Goal: Transaction & Acquisition: Download file/media

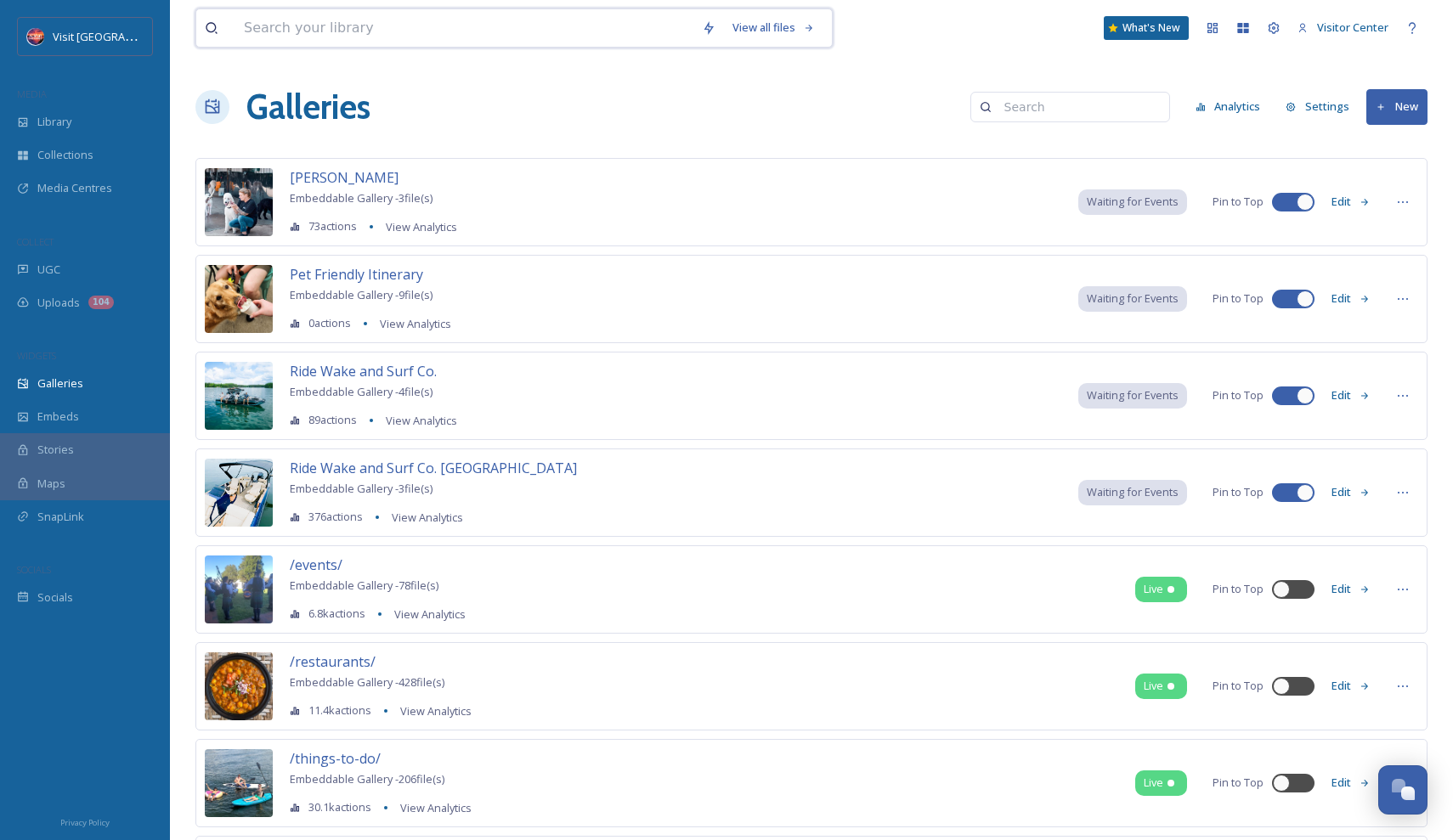
click at [379, 27] on input at bounding box center [464, 28] width 458 height 37
type input "corn"
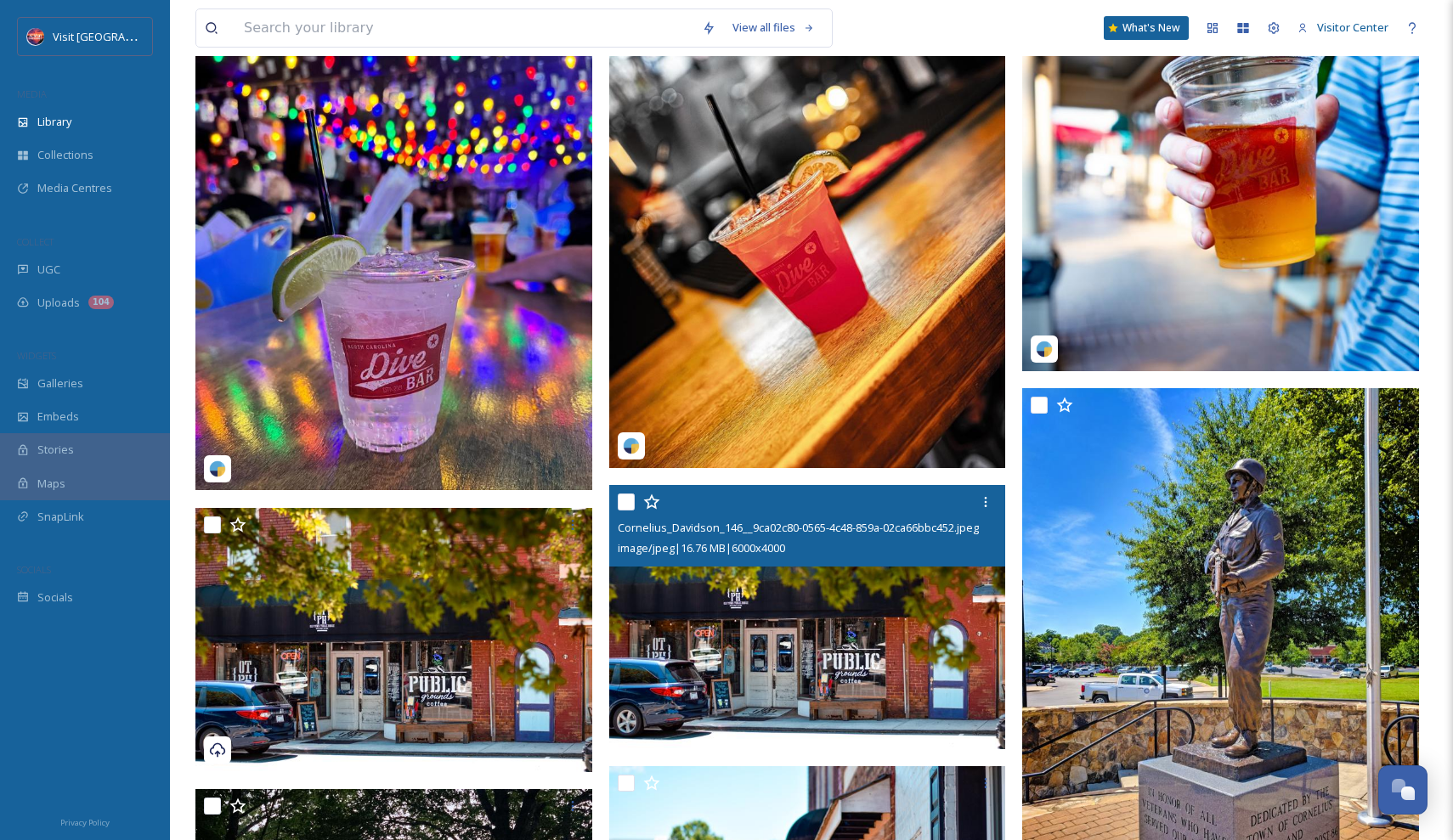
scroll to position [1807, 0]
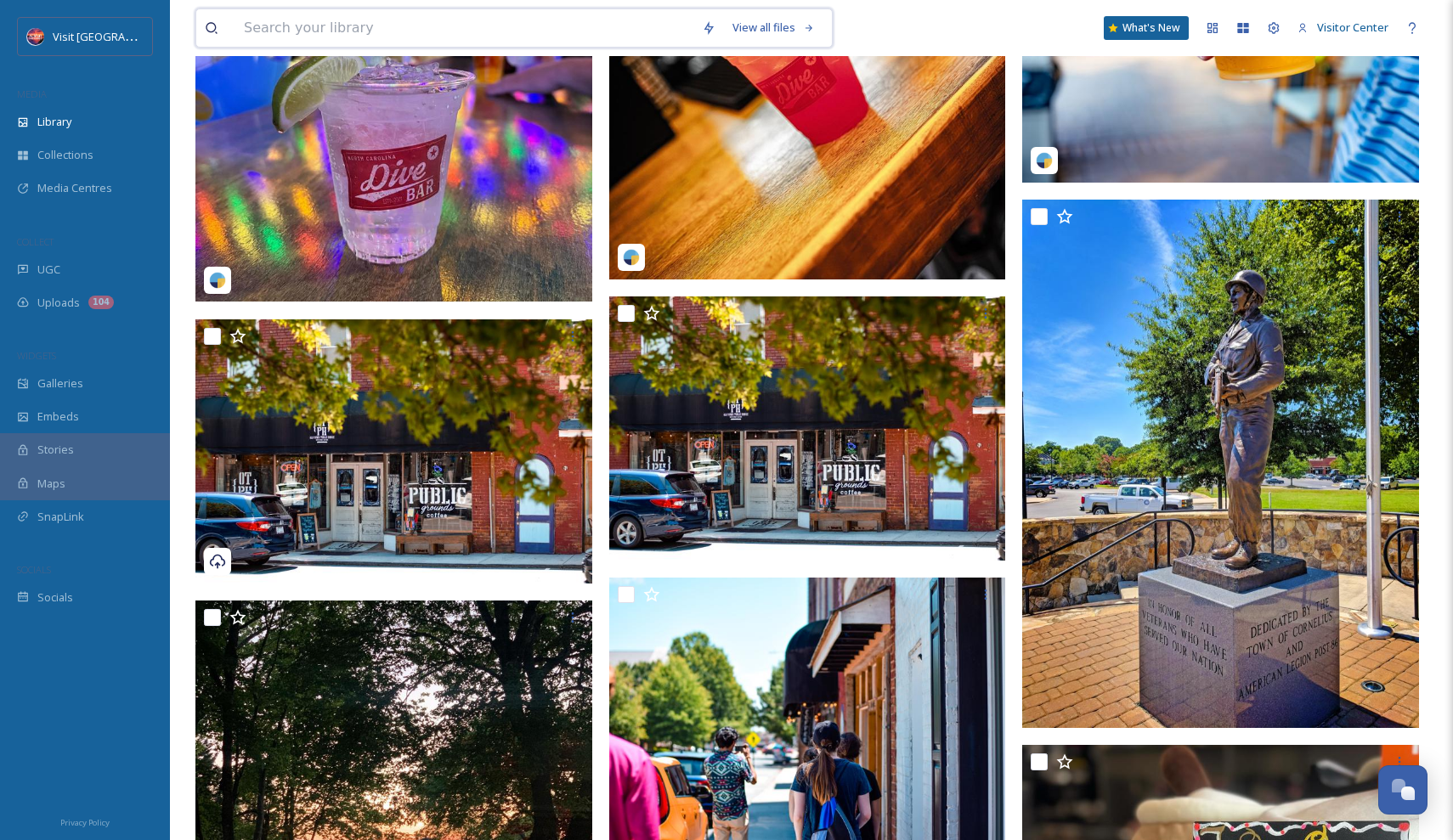
click at [454, 36] on input at bounding box center [464, 28] width 458 height 37
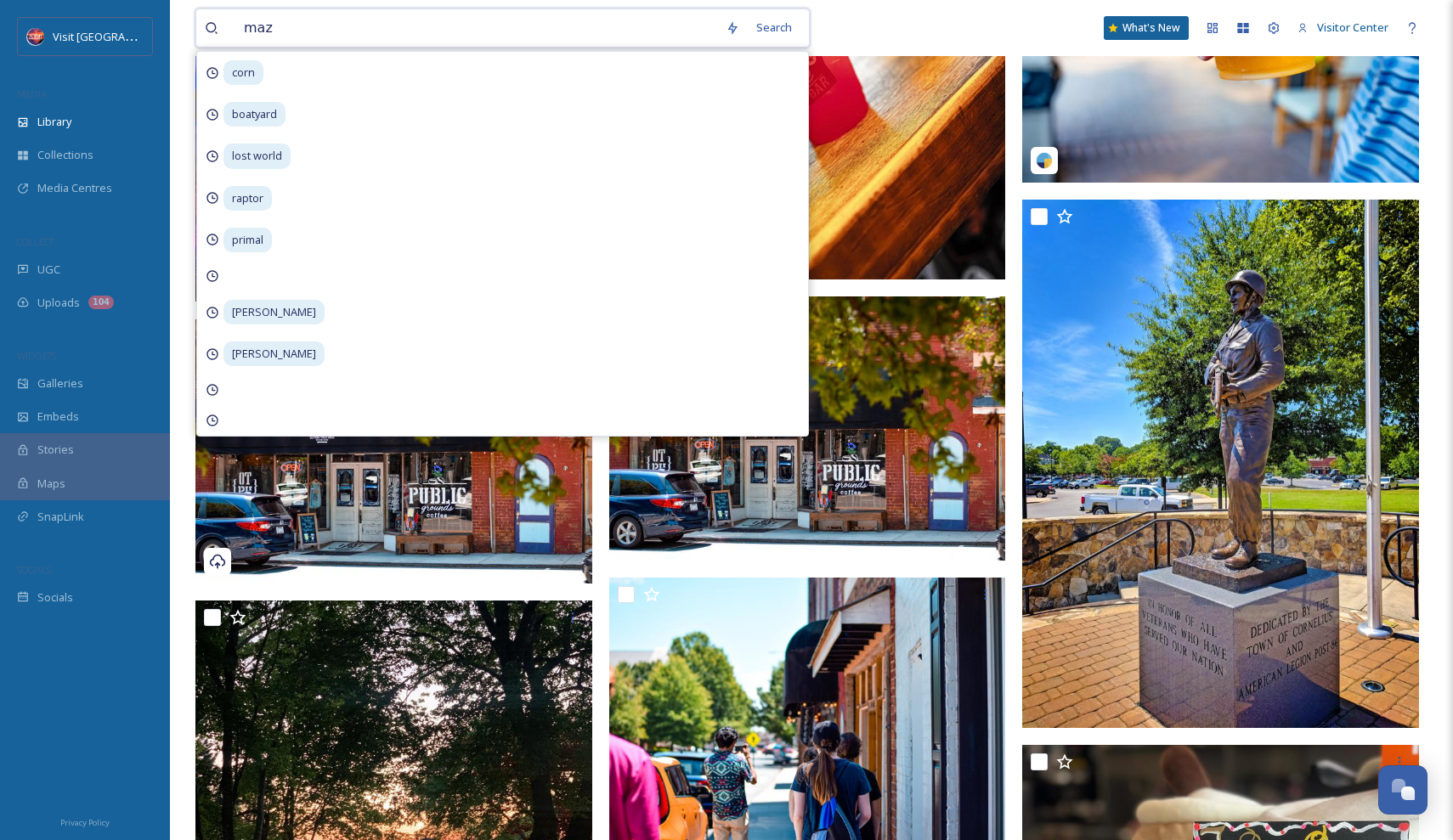
type input "maze"
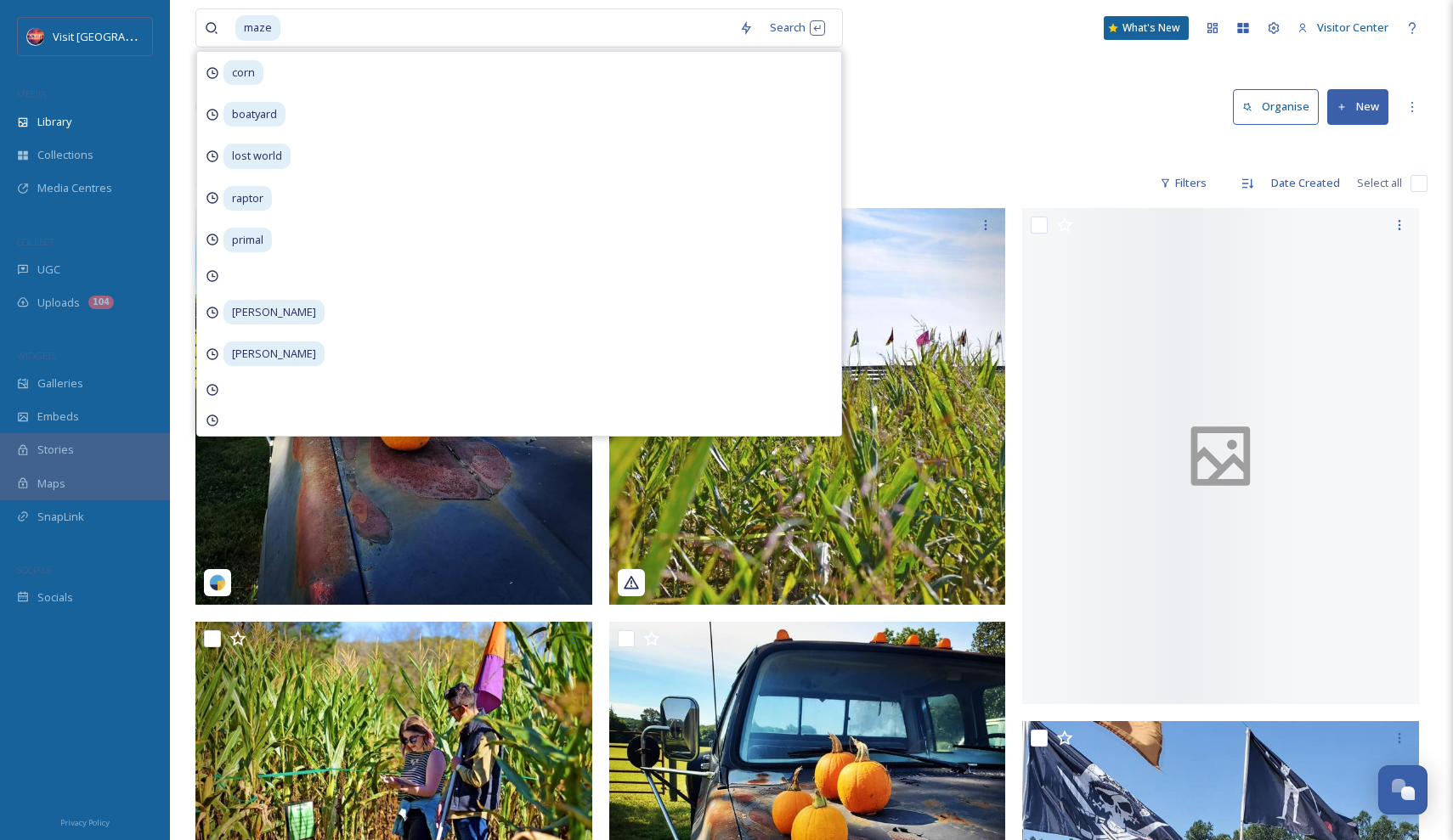
click at [876, 120] on div "Library Search Organise New" at bounding box center [811, 107] width 1232 height 51
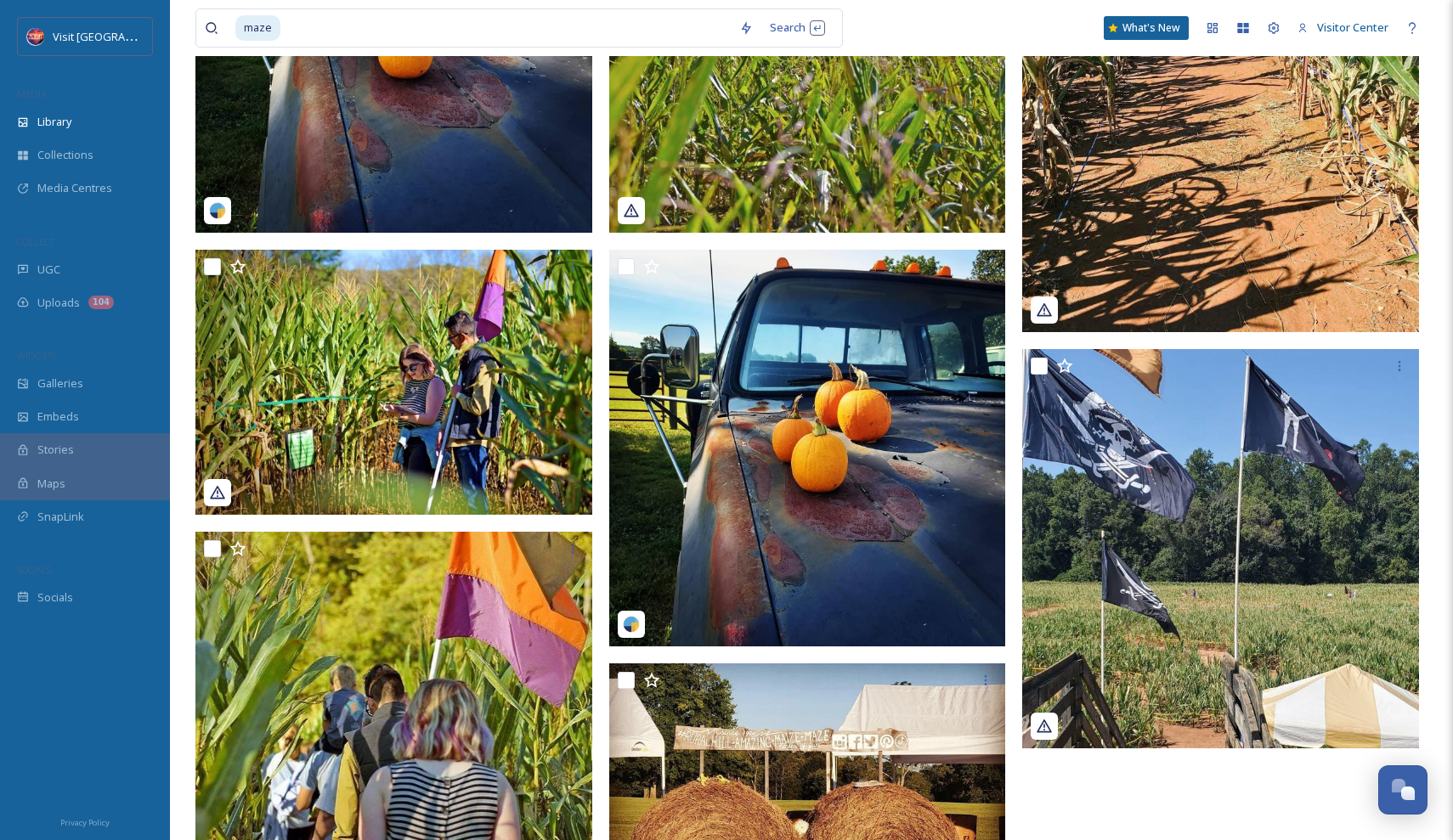
scroll to position [551, 0]
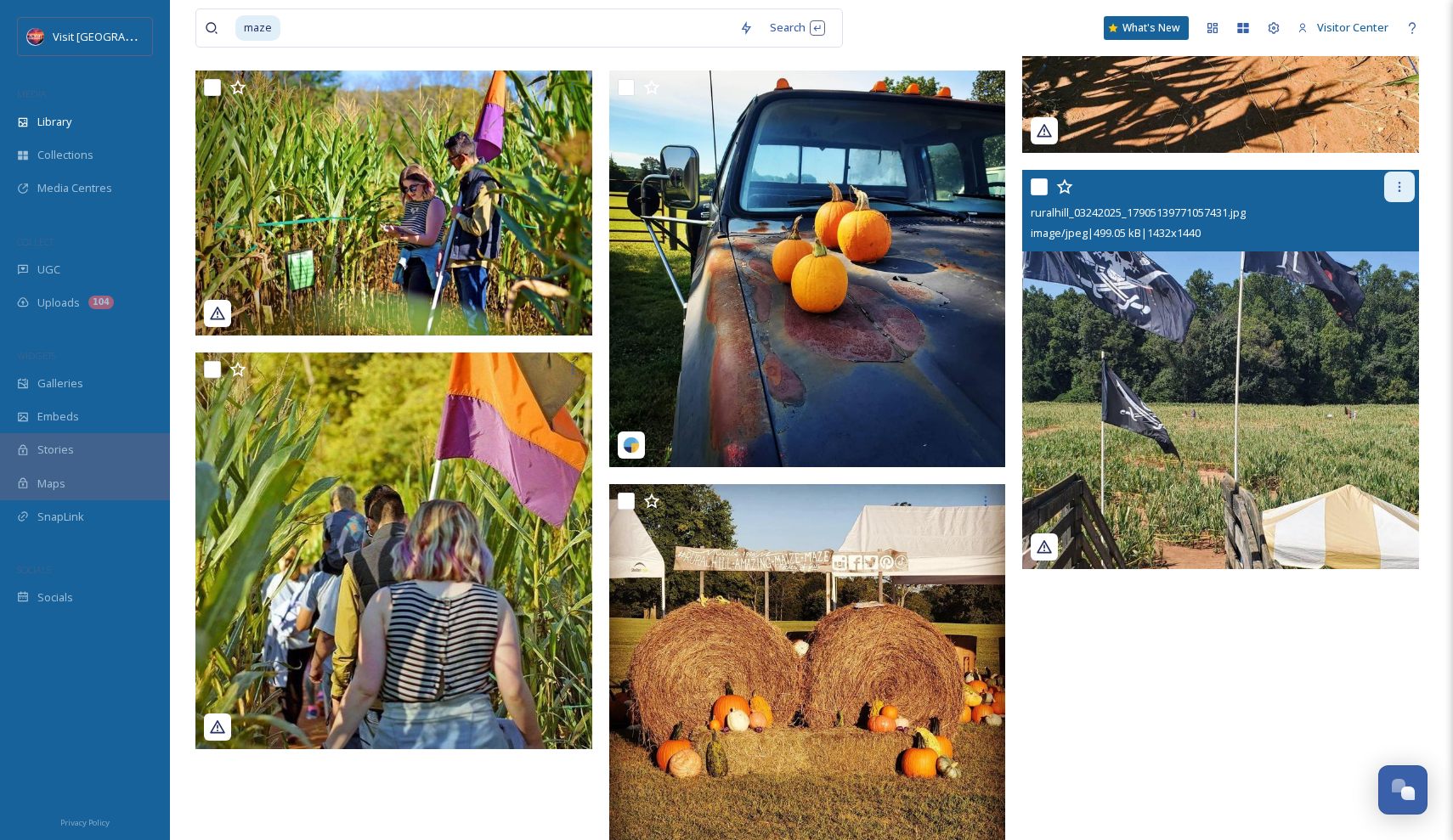
click at [1389, 192] on div at bounding box center [1399, 187] width 31 height 31
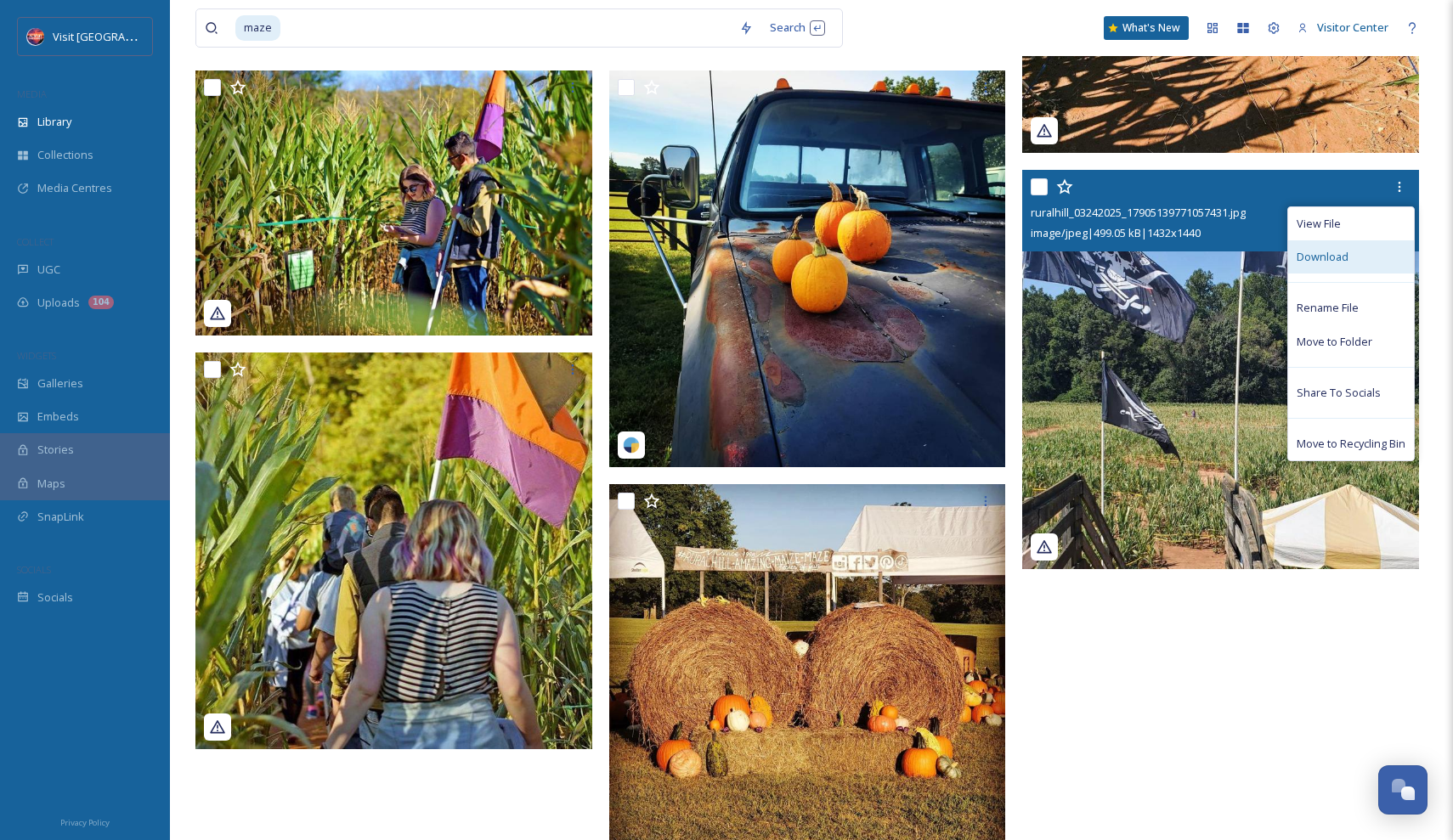
click at [1335, 254] on span "Download" at bounding box center [1322, 256] width 51 height 16
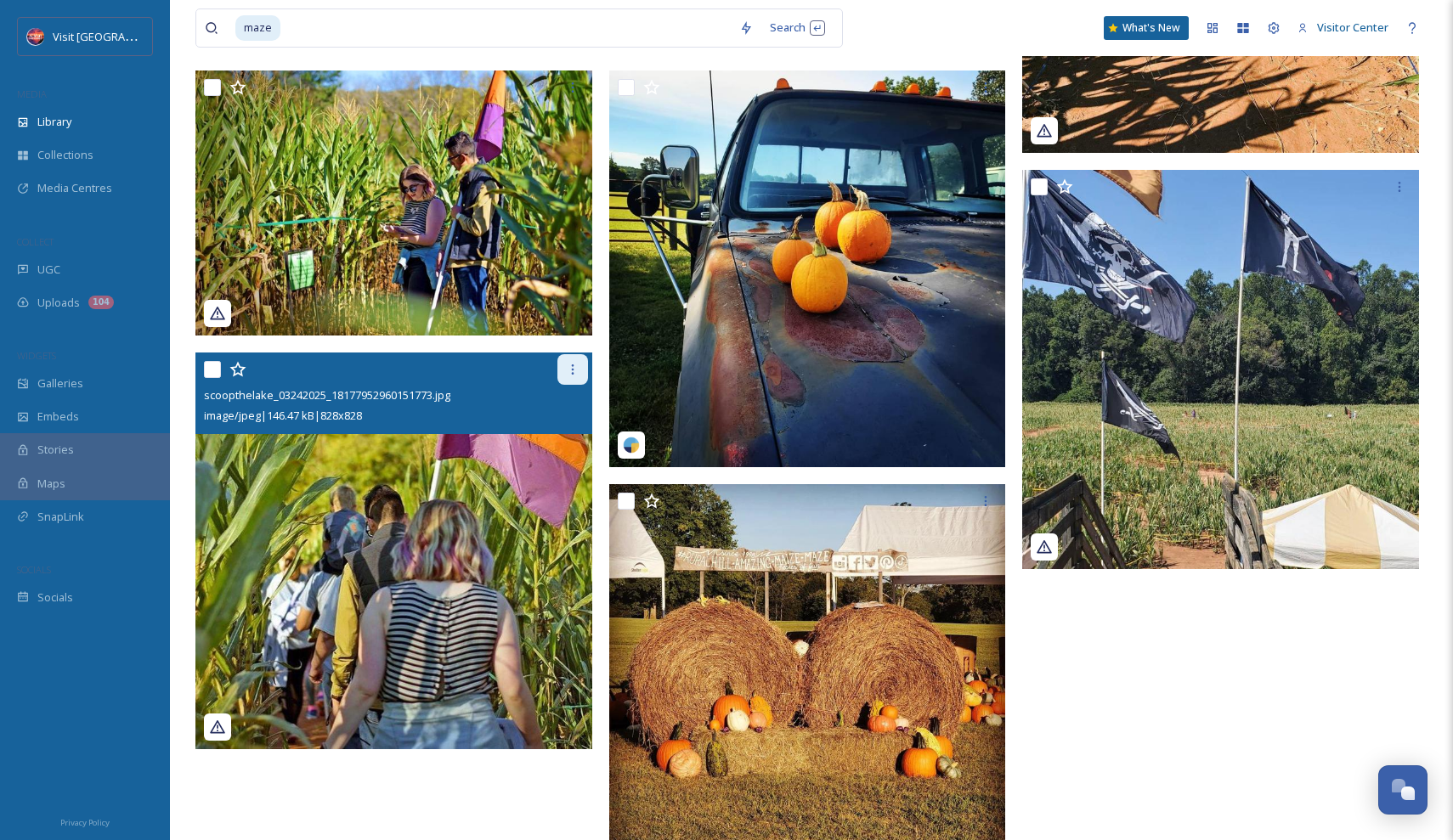
click at [573, 367] on icon at bounding box center [573, 369] width 14 height 14
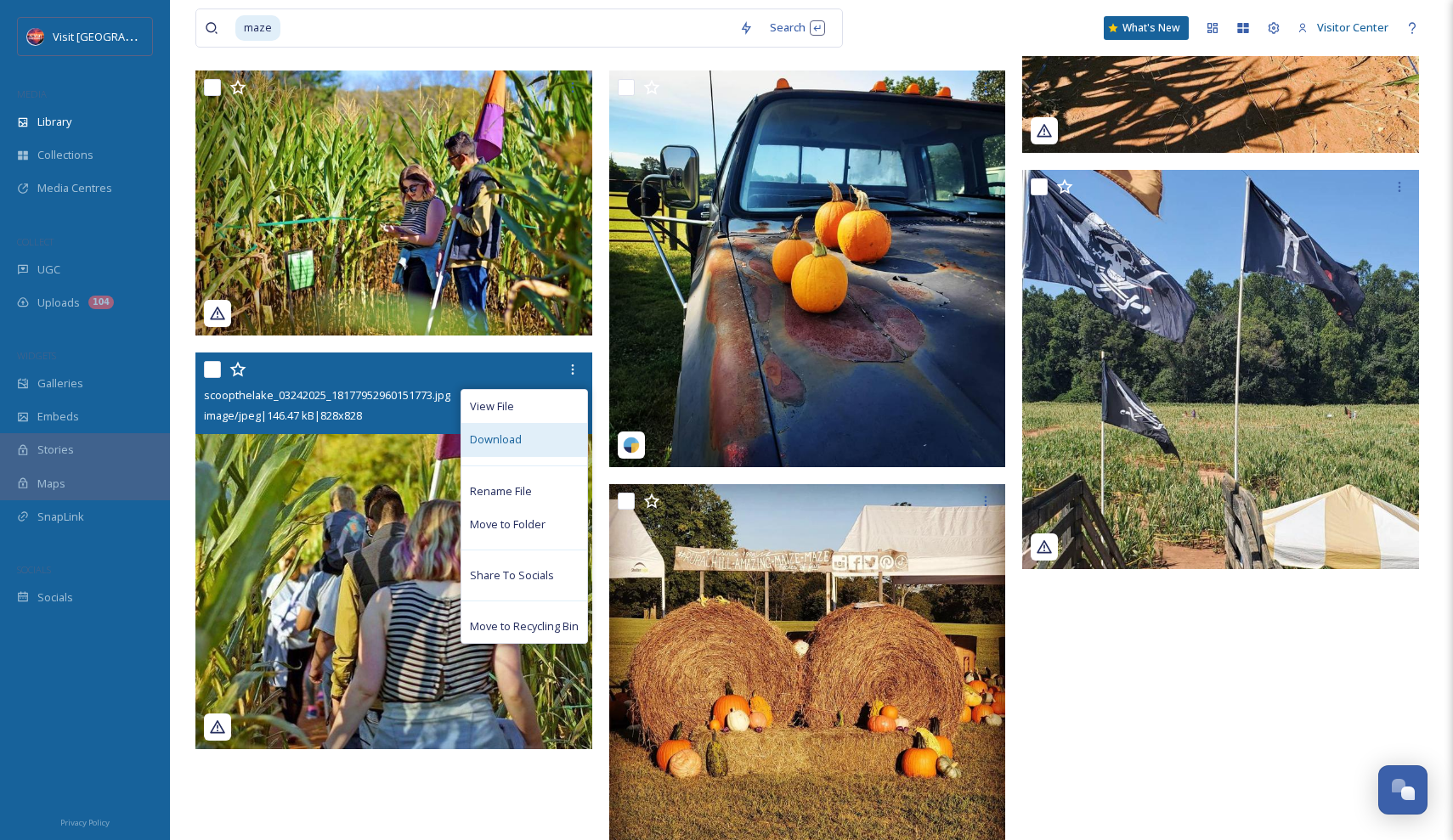
click at [529, 436] on div "Download" at bounding box center [524, 439] width 126 height 33
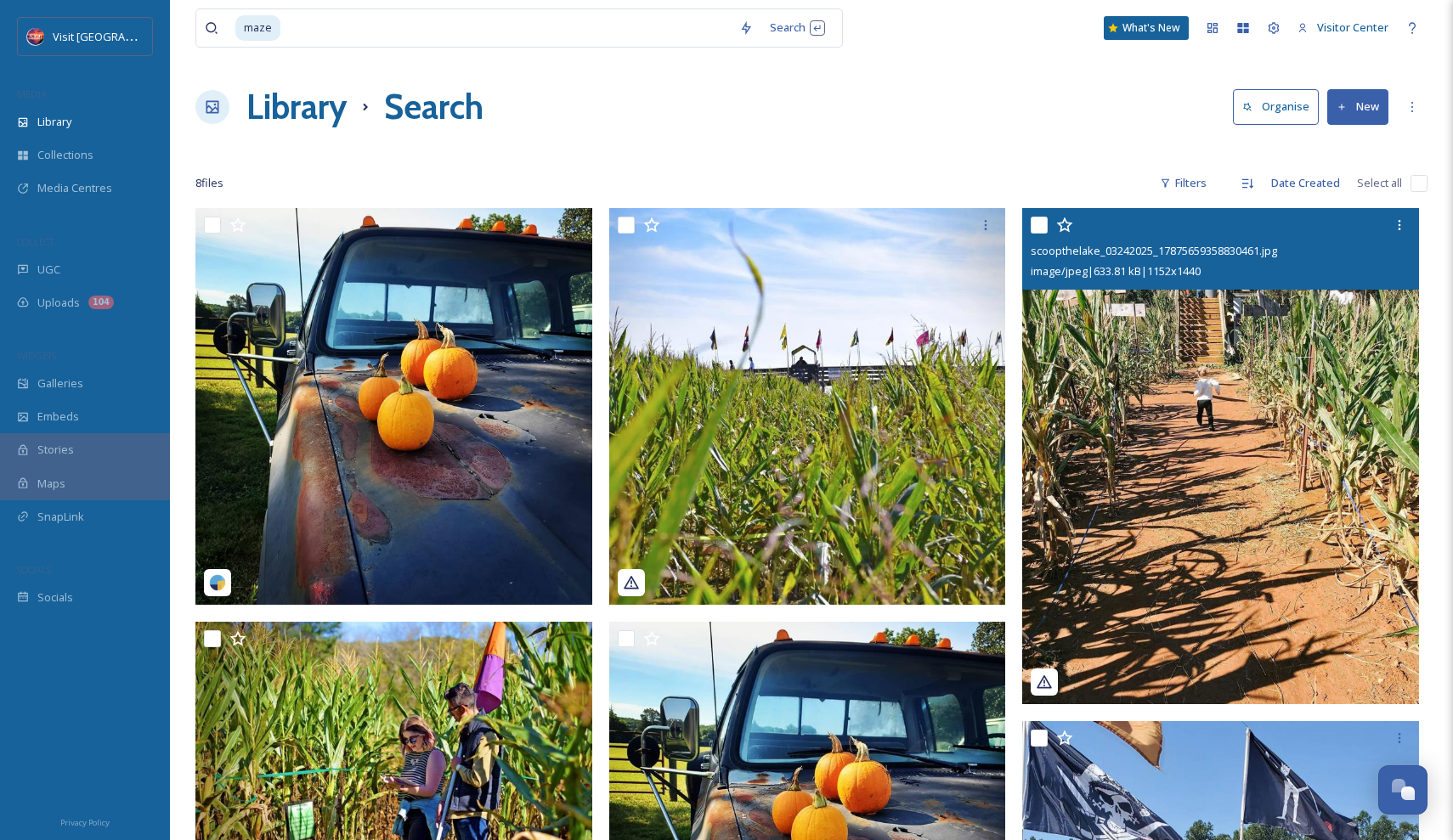
scroll to position [0, 0]
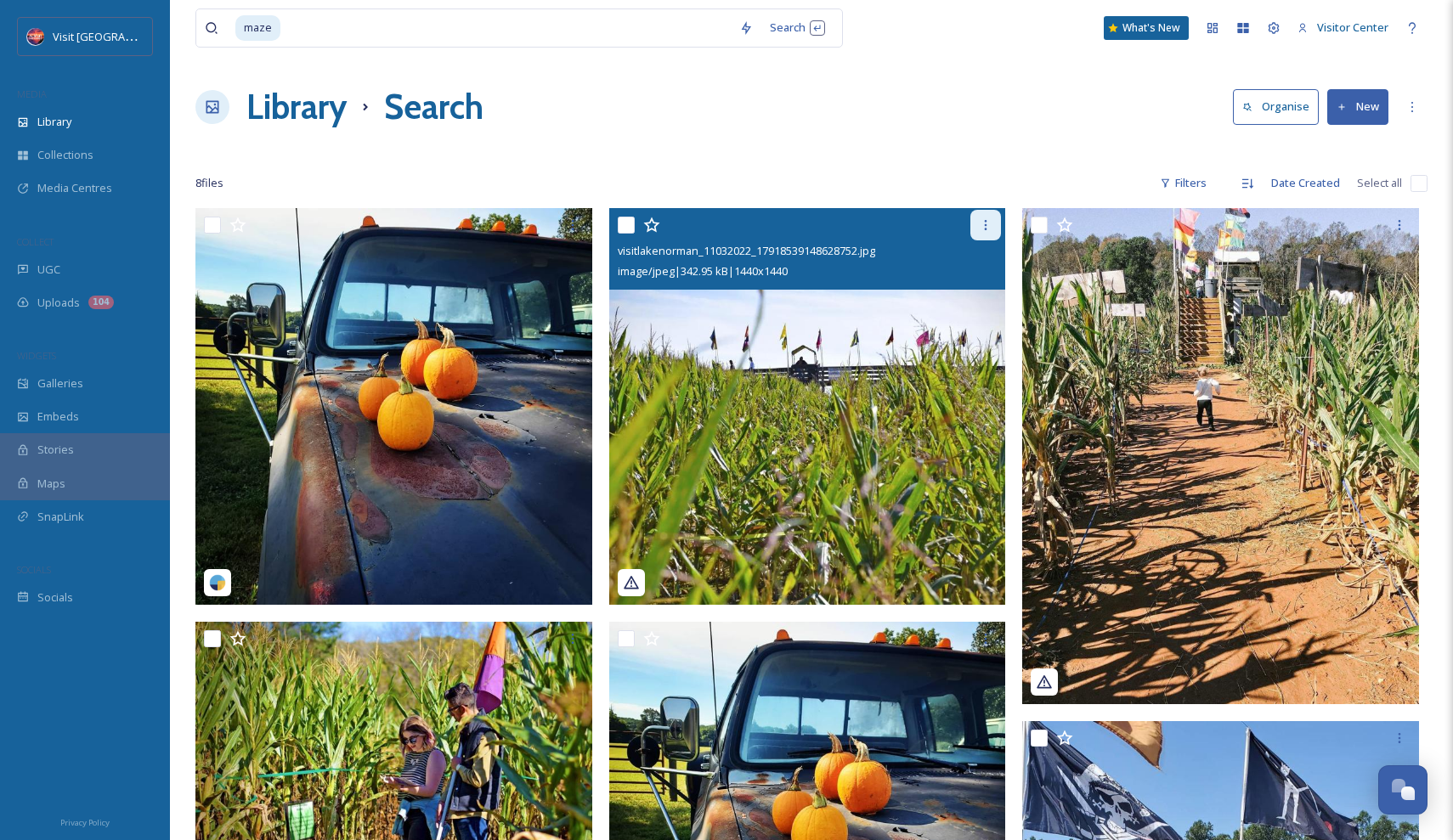
click at [990, 228] on icon at bounding box center [986, 225] width 14 height 14
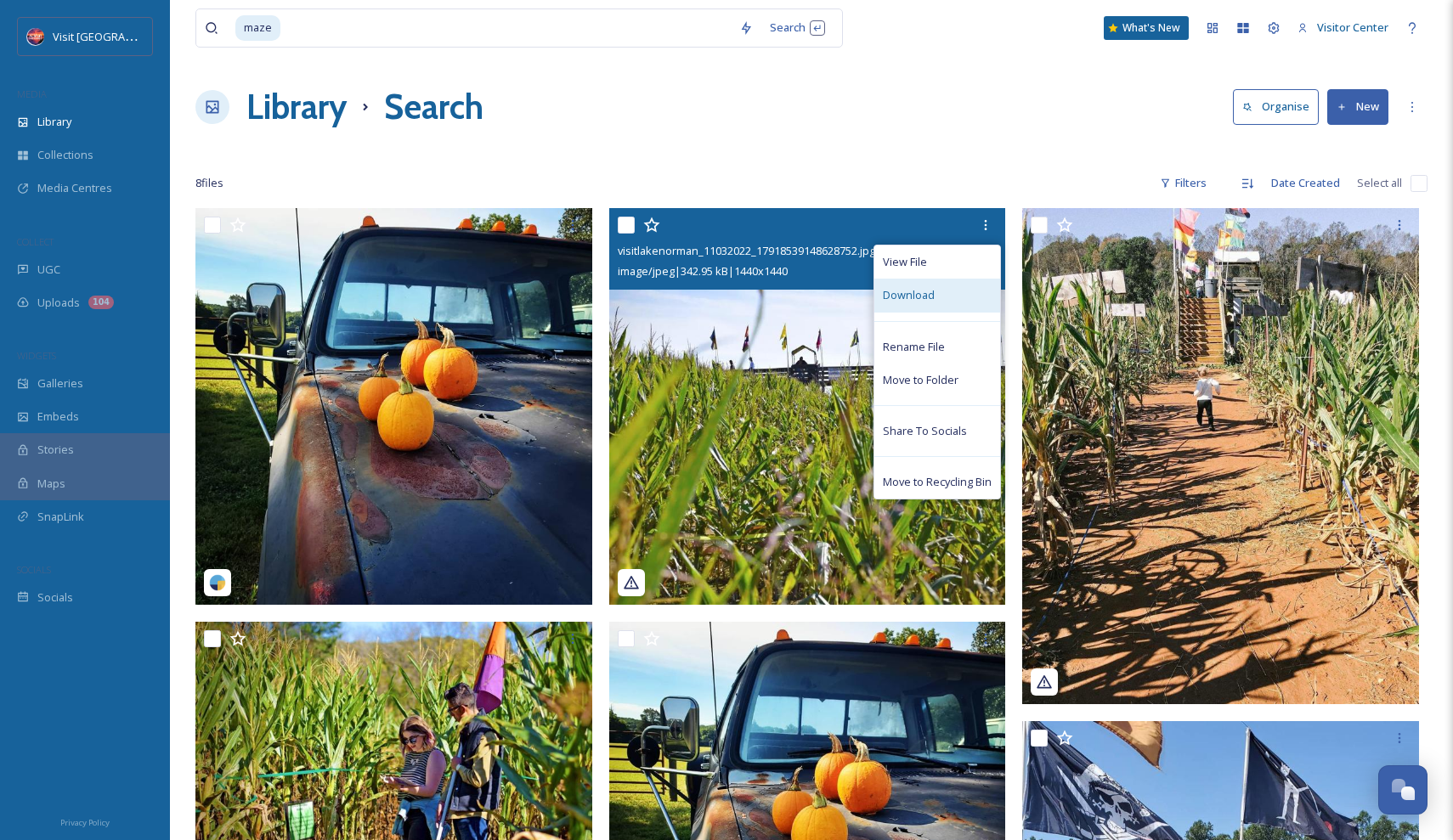
click at [946, 301] on div "Download" at bounding box center [937, 294] width 126 height 33
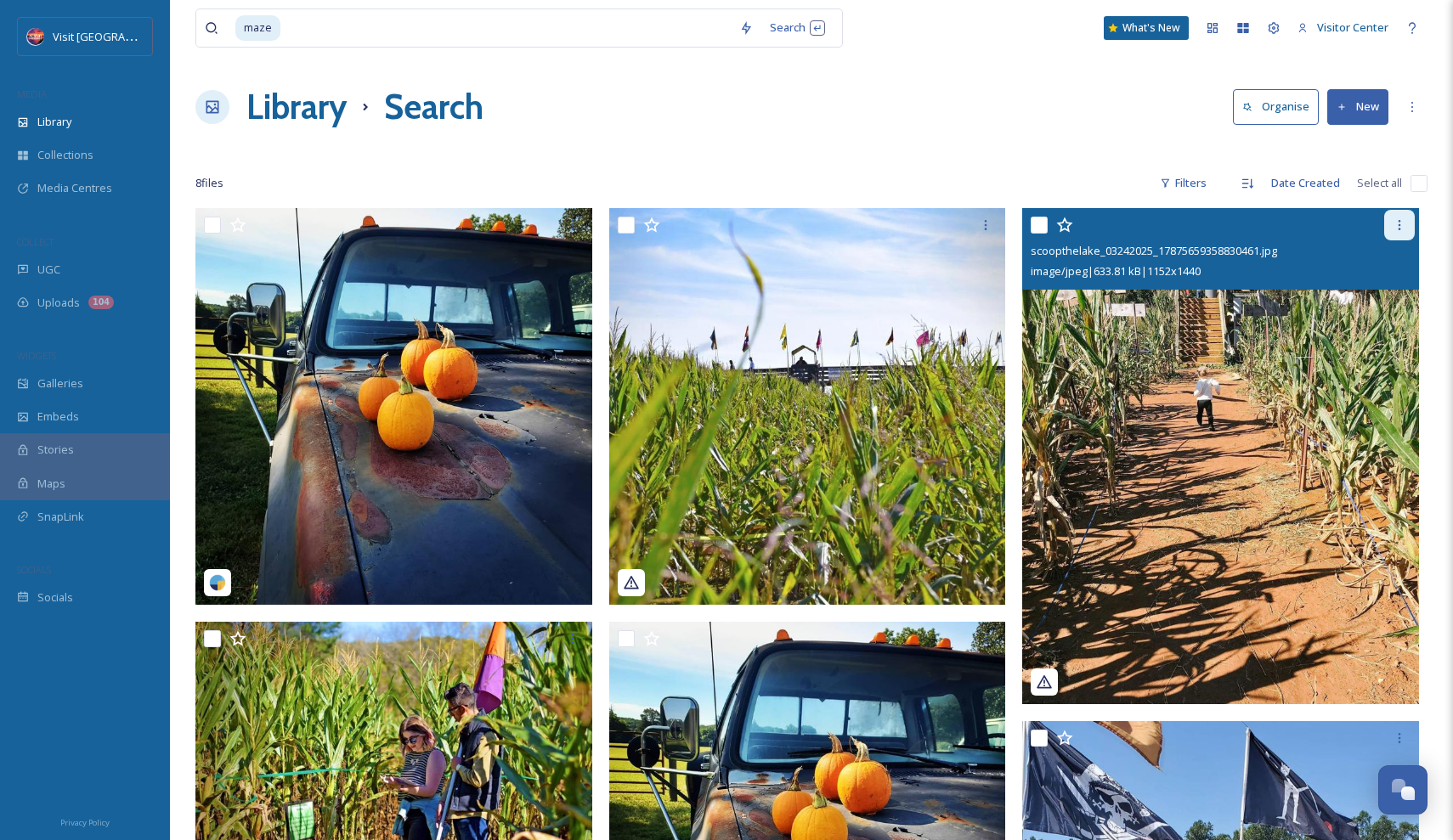
click at [1394, 225] on icon at bounding box center [1399, 225] width 14 height 14
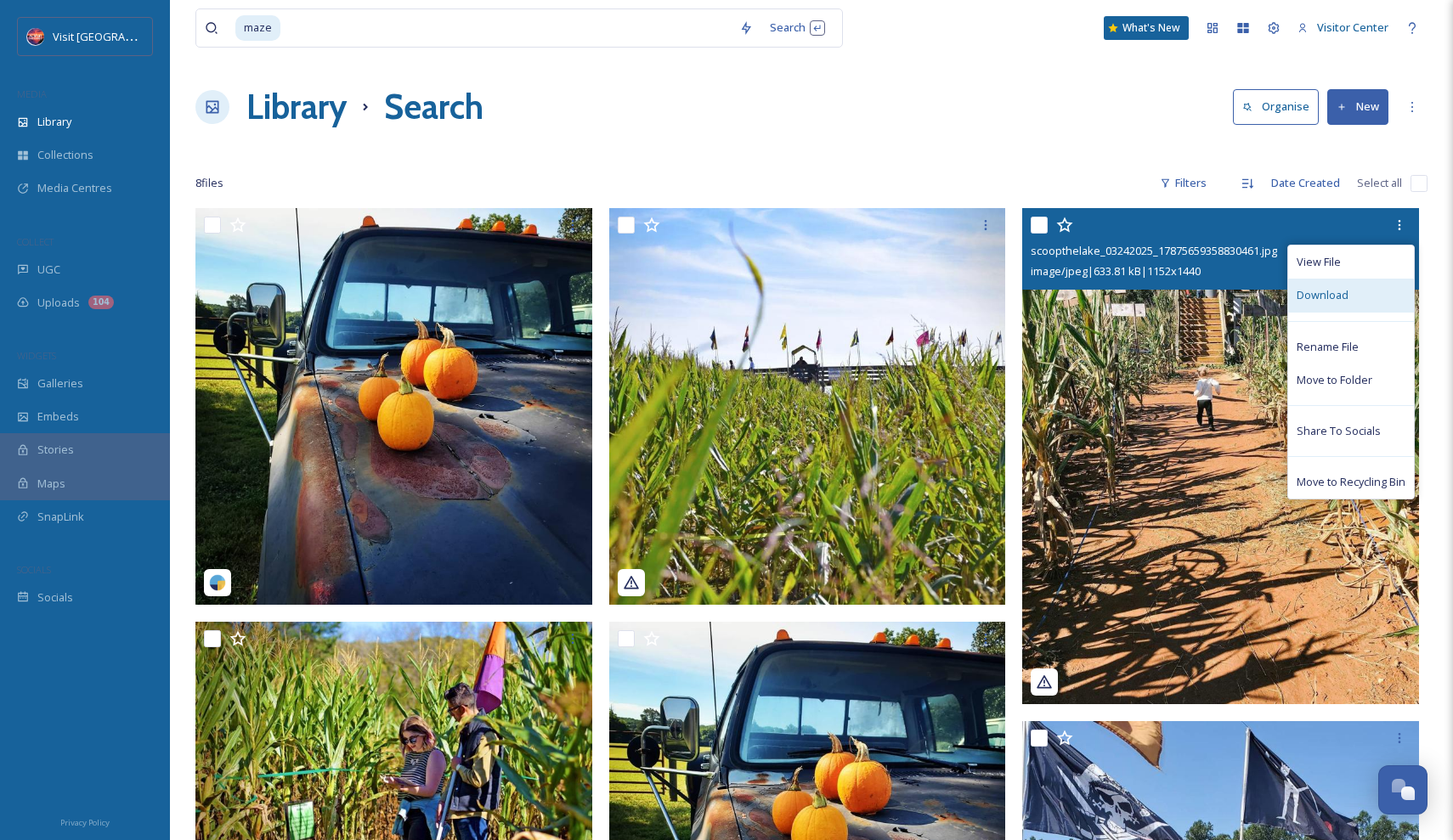
click at [1335, 300] on span "Download" at bounding box center [1322, 294] width 51 height 16
